Goal: Information Seeking & Learning: Learn about a topic

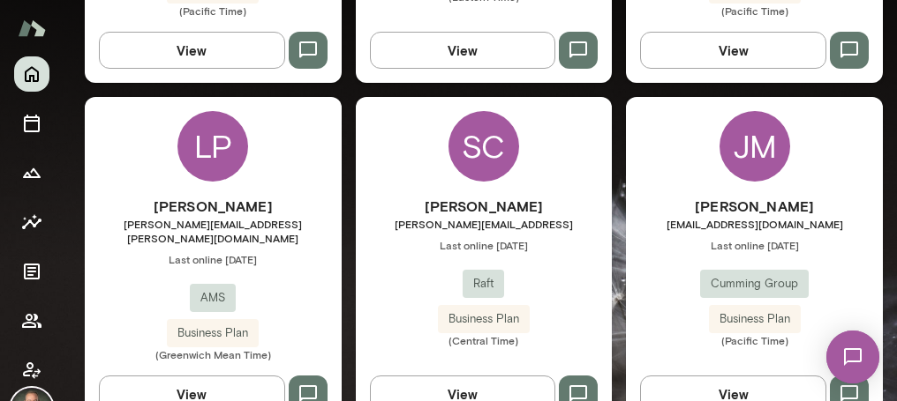
scroll to position [1472, 0]
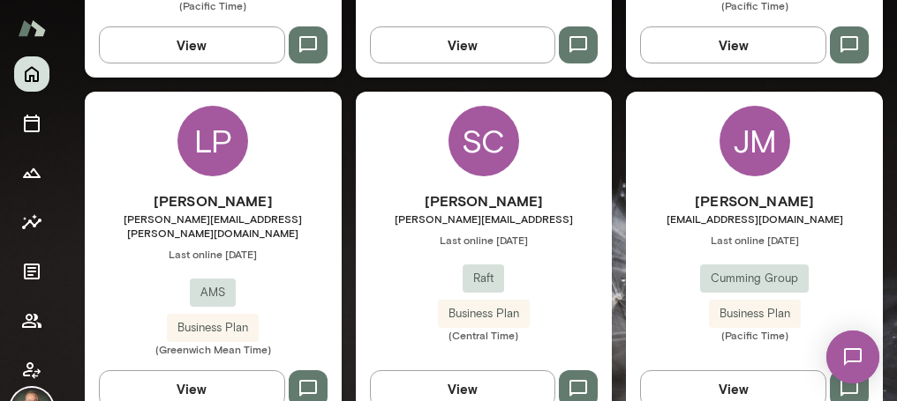
click at [399, 249] on div "[PERSON_NAME] [PERSON_NAME][EMAIL_ADDRESS] Last online [DATE] Raft Business Pla…" at bounding box center [484, 267] width 257 height 152
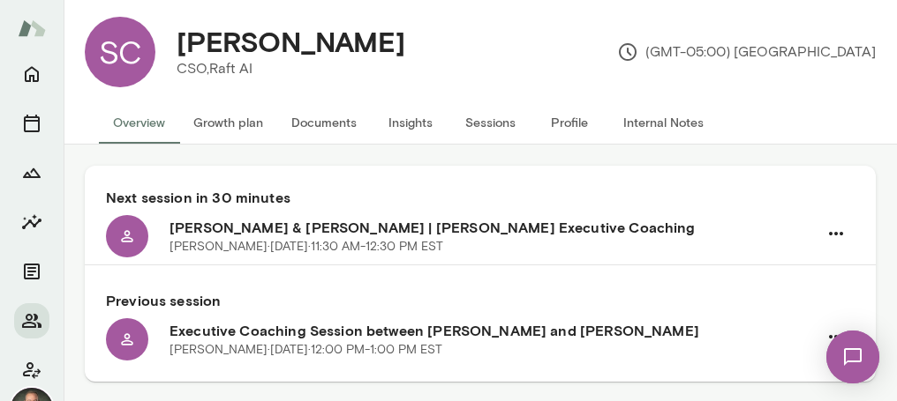
scroll to position [29, 0]
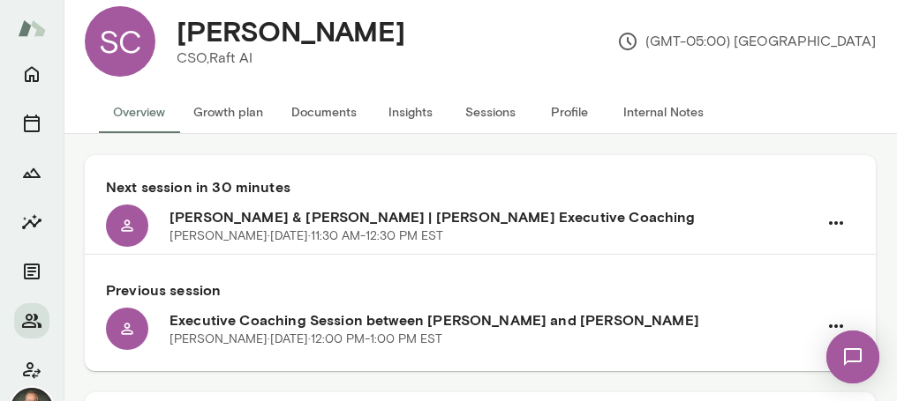
click at [327, 116] on button "Documents" at bounding box center [324, 112] width 94 height 42
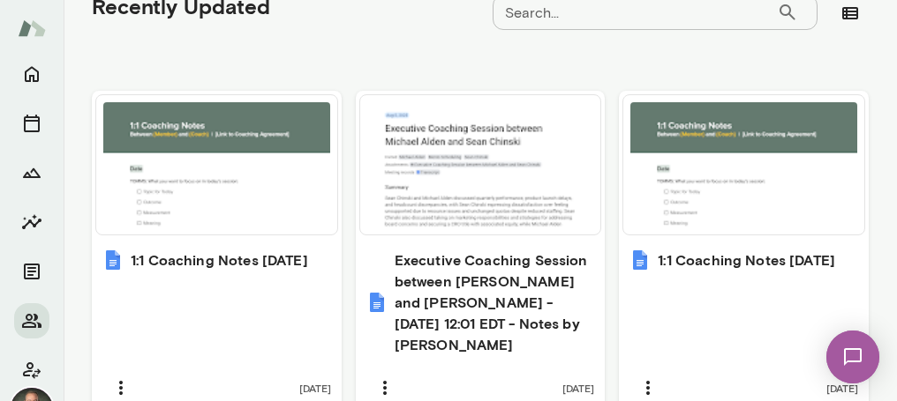
scroll to position [814, 0]
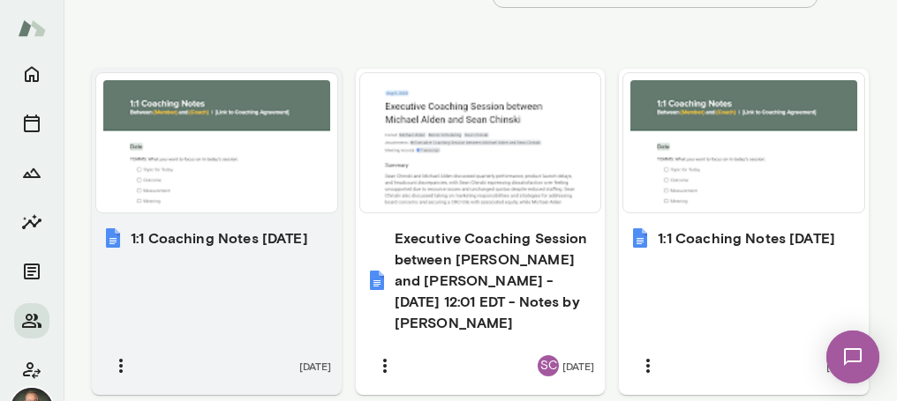
click at [260, 274] on div "1:1 Coaching Notes [DATE] [DATE]" at bounding box center [217, 306] width 250 height 178
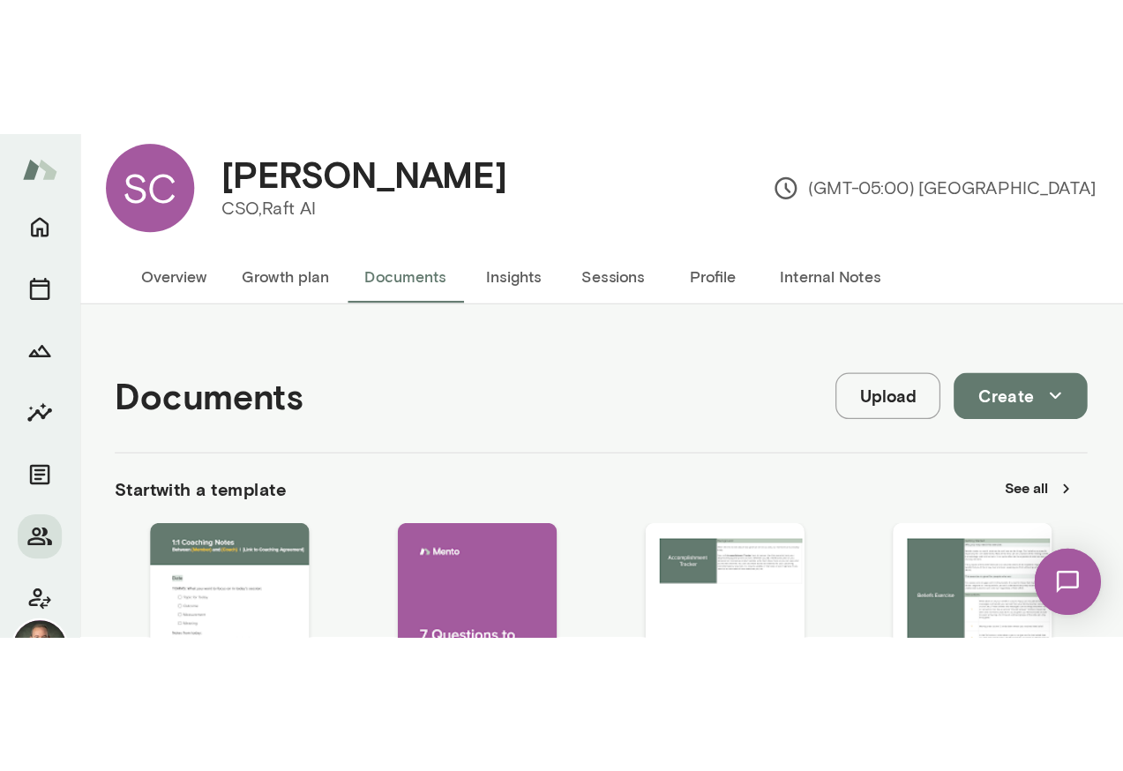
scroll to position [0, 0]
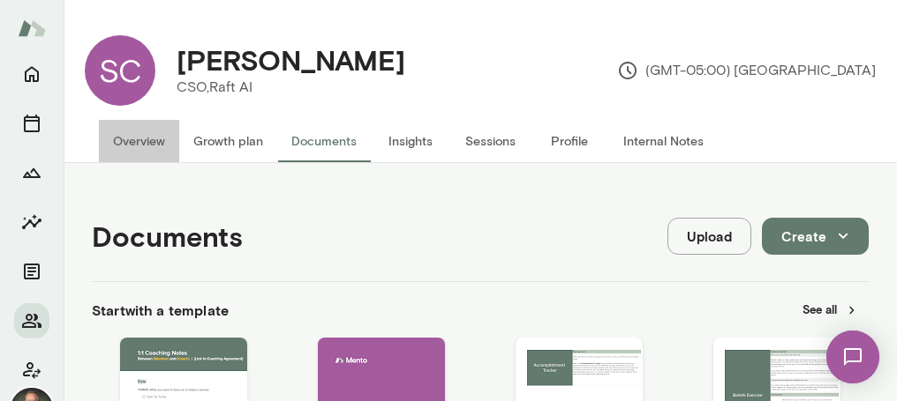
click at [154, 142] on button "Overview" at bounding box center [139, 141] width 80 height 42
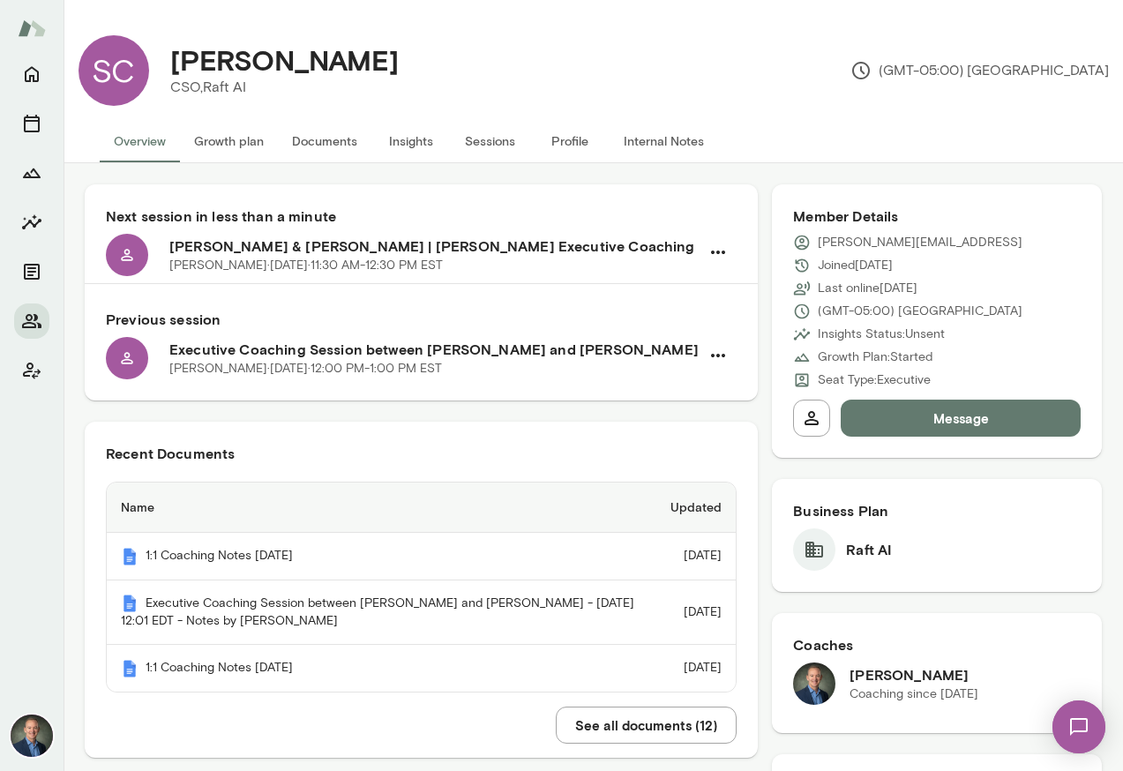
click at [402, 143] on button "Insights" at bounding box center [410, 141] width 79 height 42
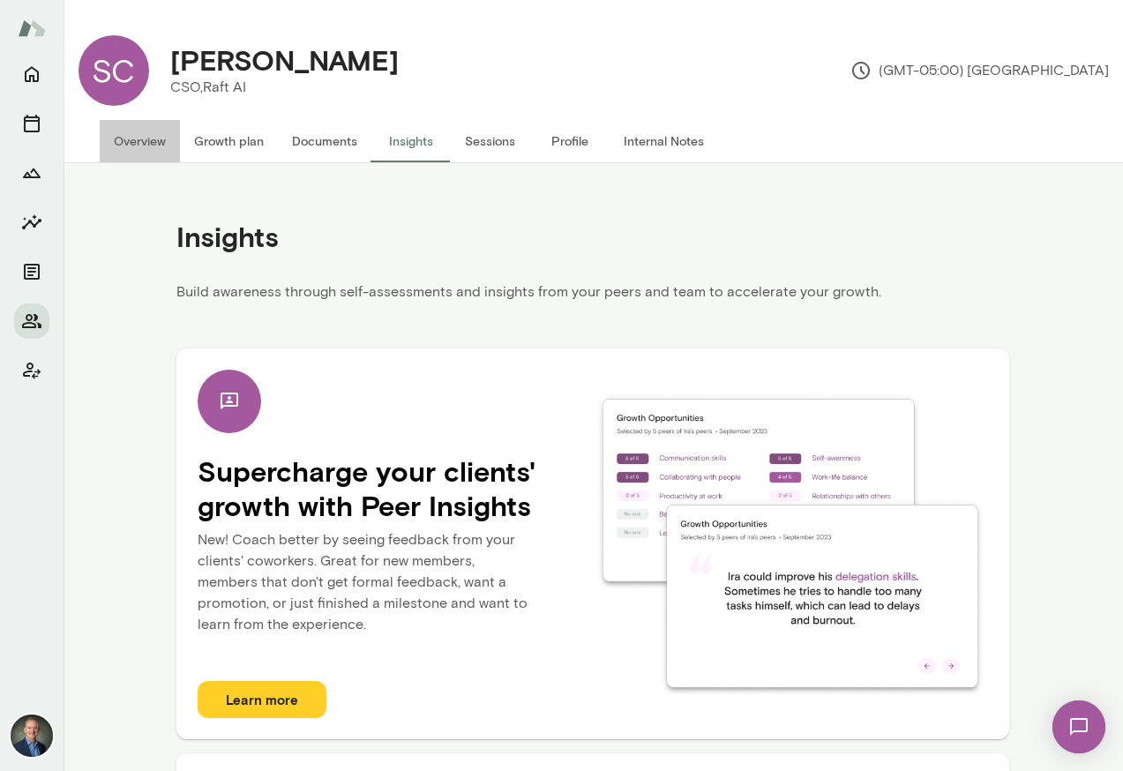
click at [139, 140] on button "Overview" at bounding box center [140, 141] width 80 height 42
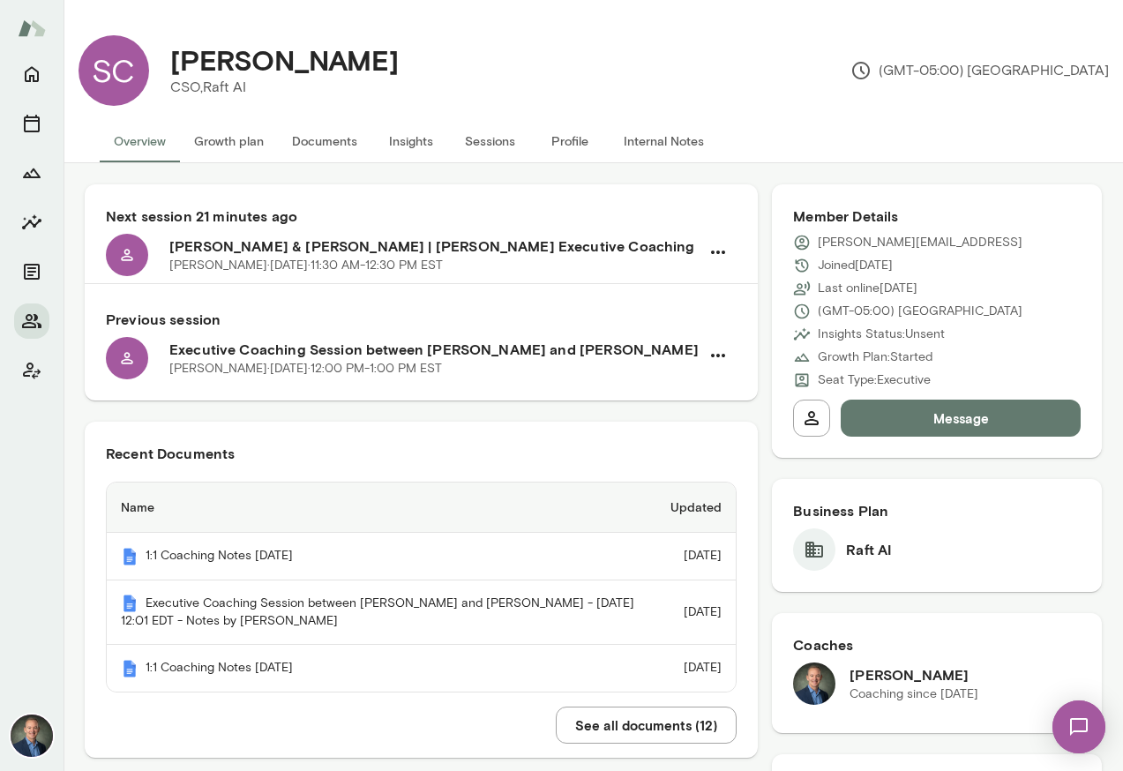
click at [665, 138] on button "Internal Notes" at bounding box center [664, 141] width 109 height 42
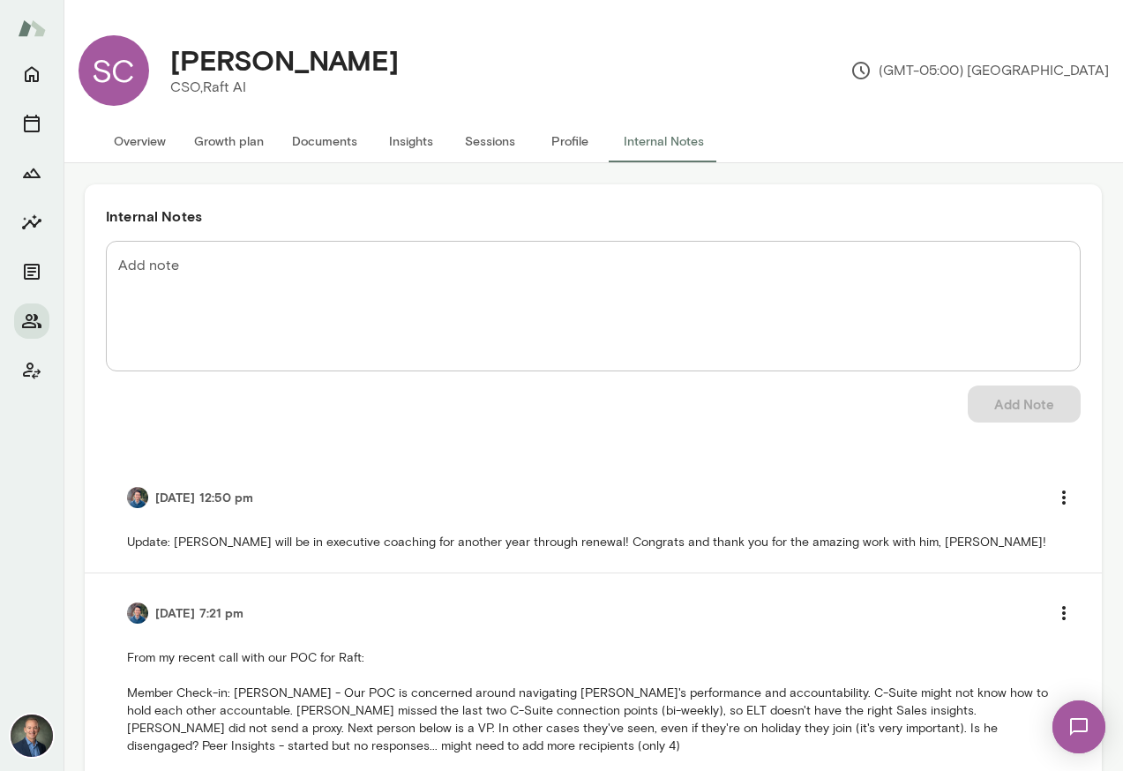
click at [408, 141] on button "Insights" at bounding box center [410, 141] width 79 height 42
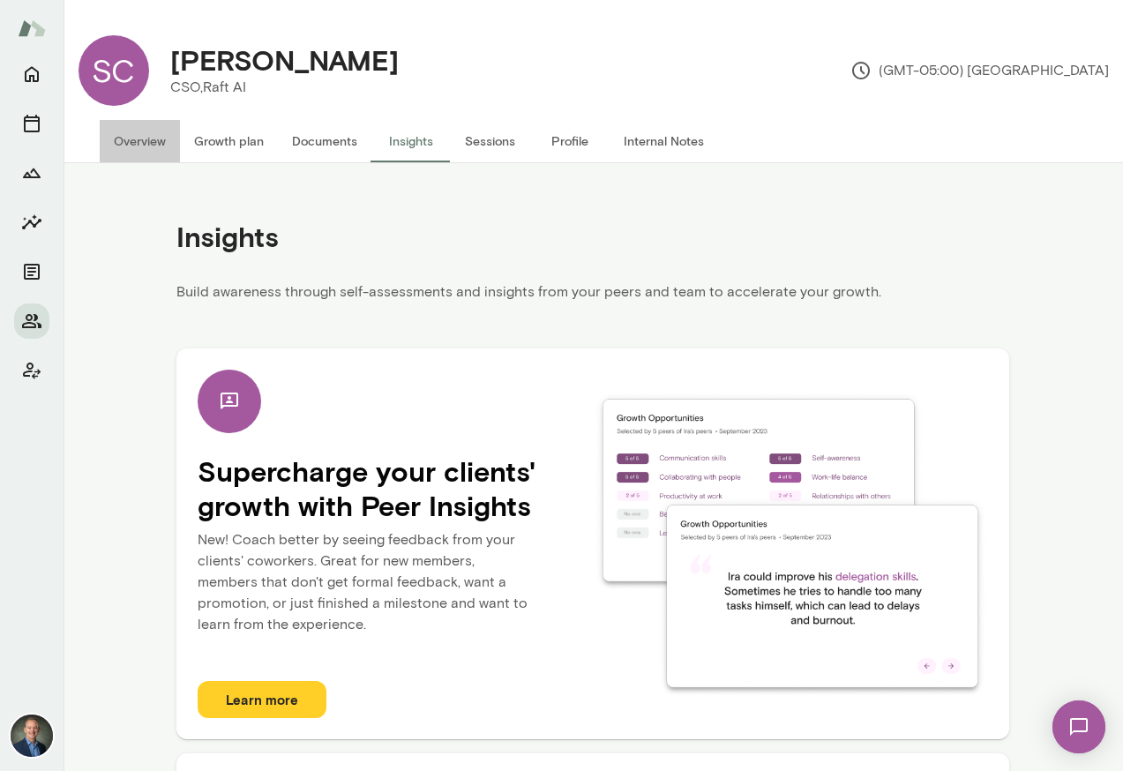
click at [134, 139] on button "Overview" at bounding box center [140, 141] width 80 height 42
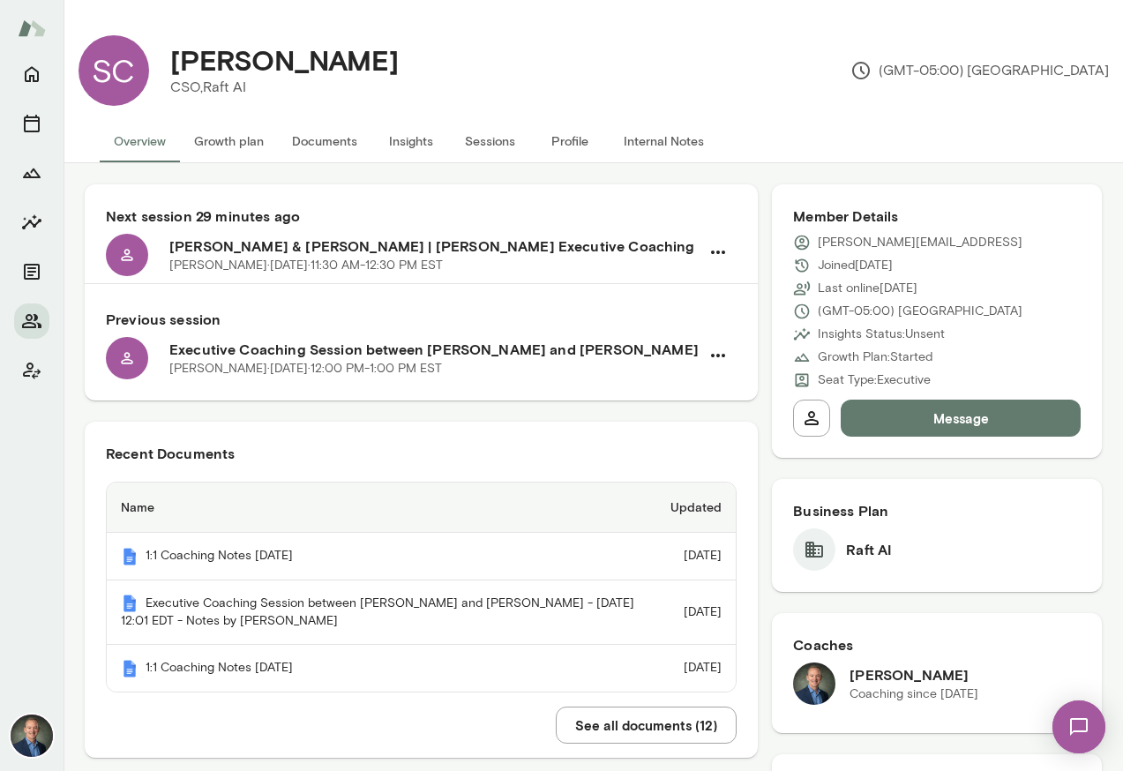
click at [663, 143] on button "Internal Notes" at bounding box center [664, 141] width 109 height 42
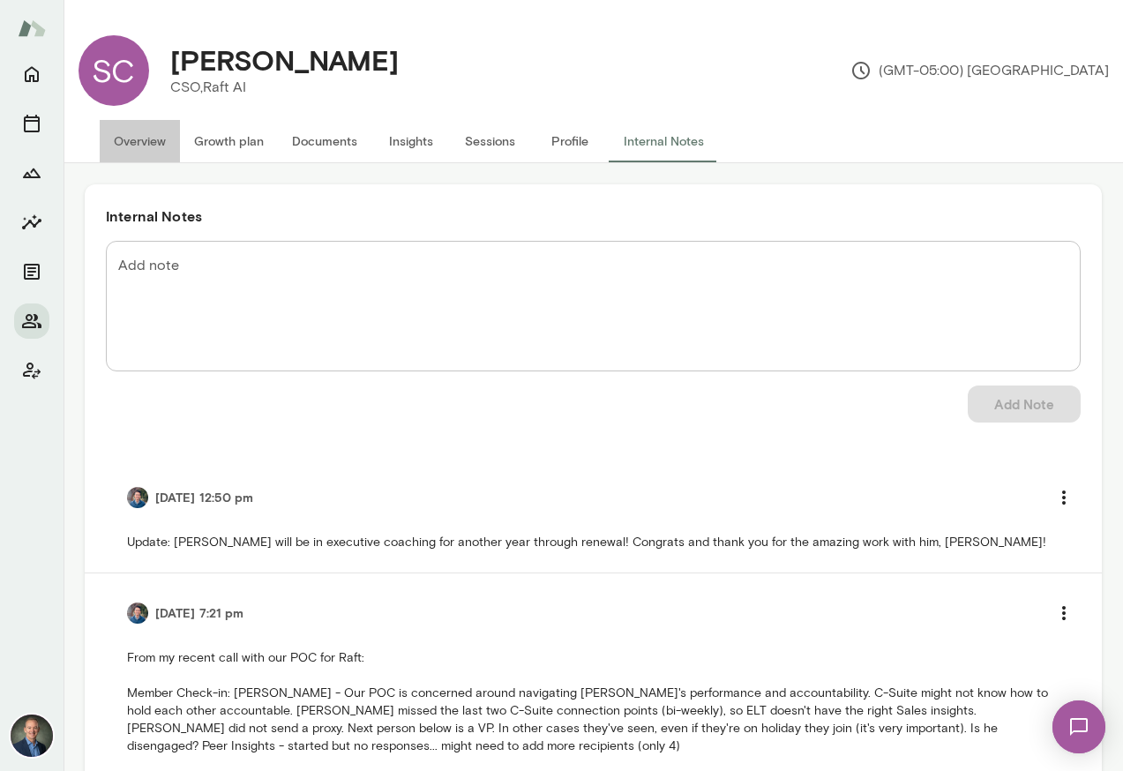
click at [127, 139] on button "Overview" at bounding box center [140, 141] width 80 height 42
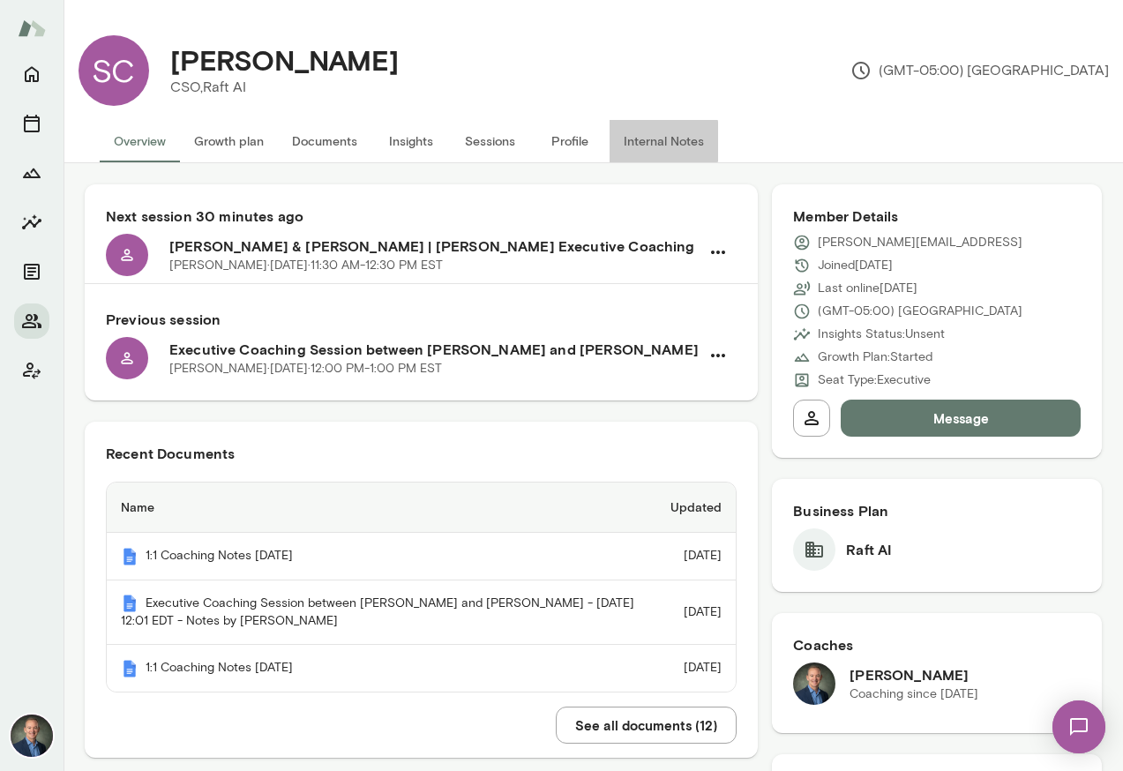
click at [648, 141] on button "Internal Notes" at bounding box center [664, 141] width 109 height 42
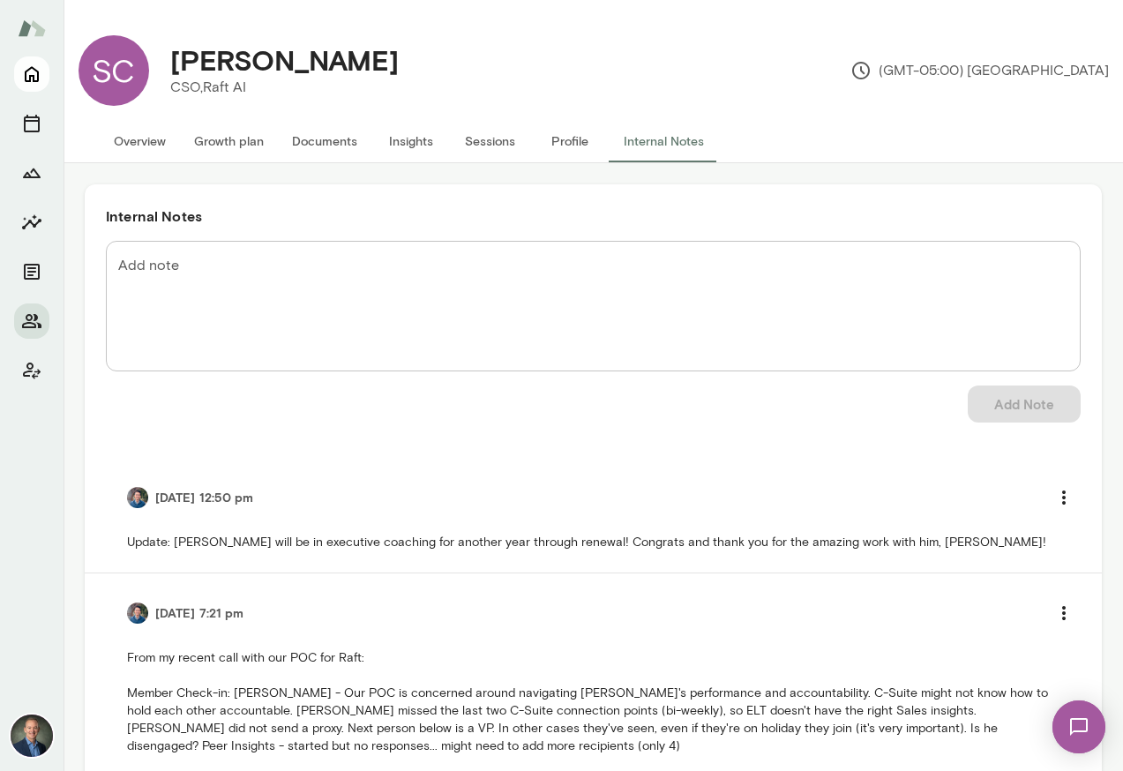
click at [32, 56] on button "Home" at bounding box center [31, 73] width 35 height 35
